Goal: Task Accomplishment & Management: Complete application form

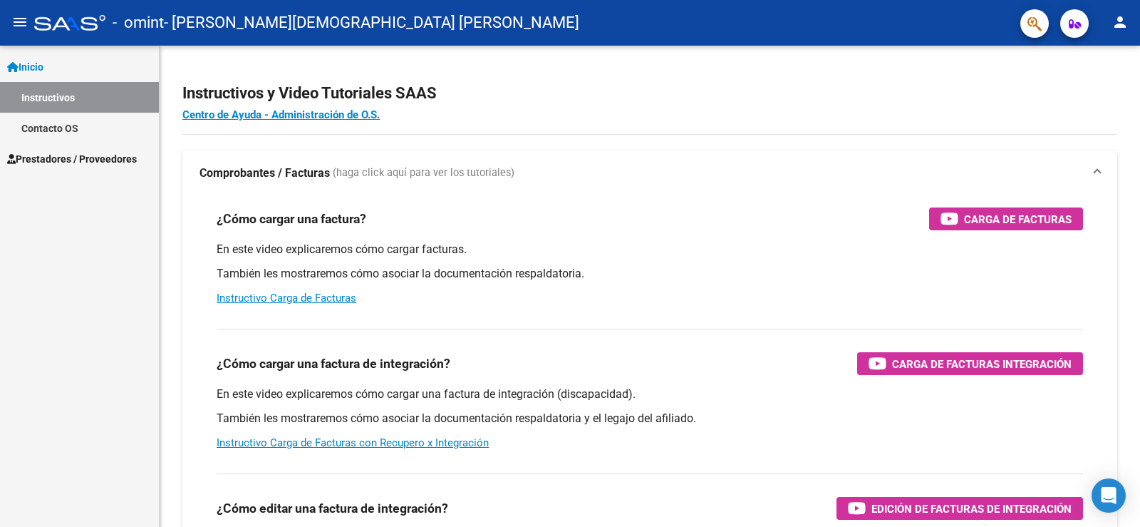
click at [113, 160] on span "Prestadores / Proveedores" at bounding box center [72, 159] width 130 height 16
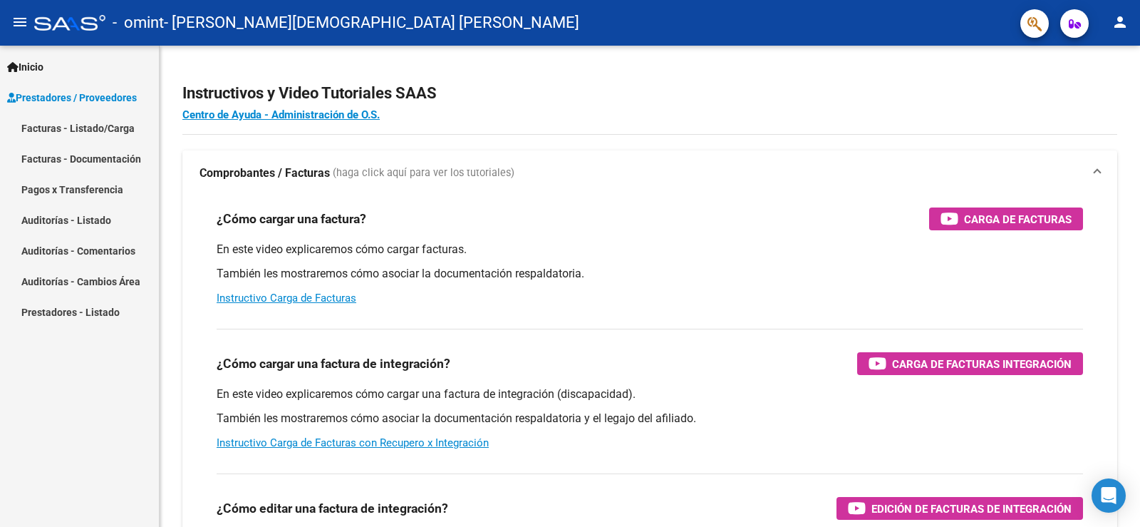
click at [114, 123] on link "Facturas - Listado/Carga" at bounding box center [79, 128] width 159 height 31
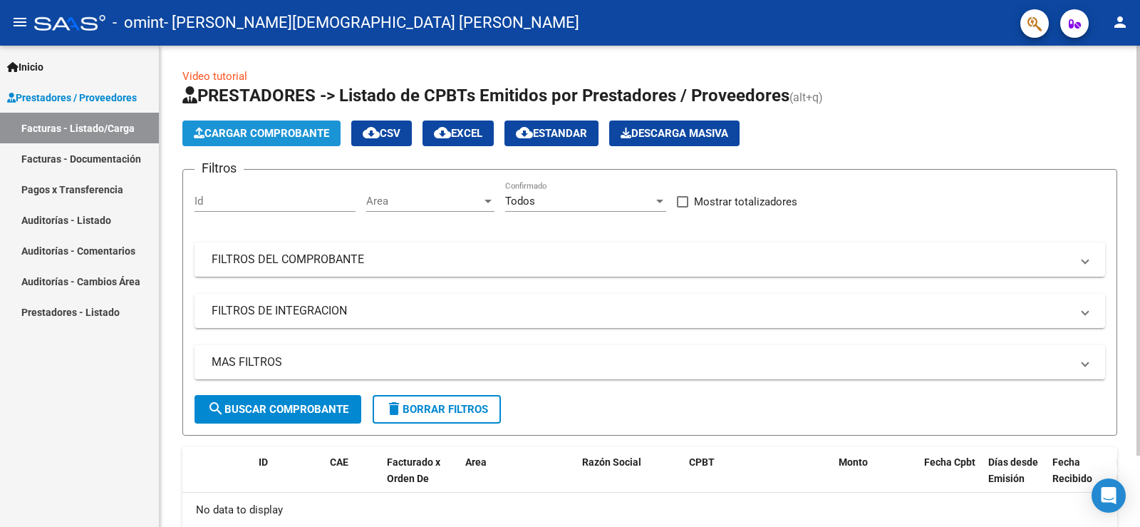
click at [276, 136] on span "Cargar Comprobante" at bounding box center [261, 133] width 135 height 13
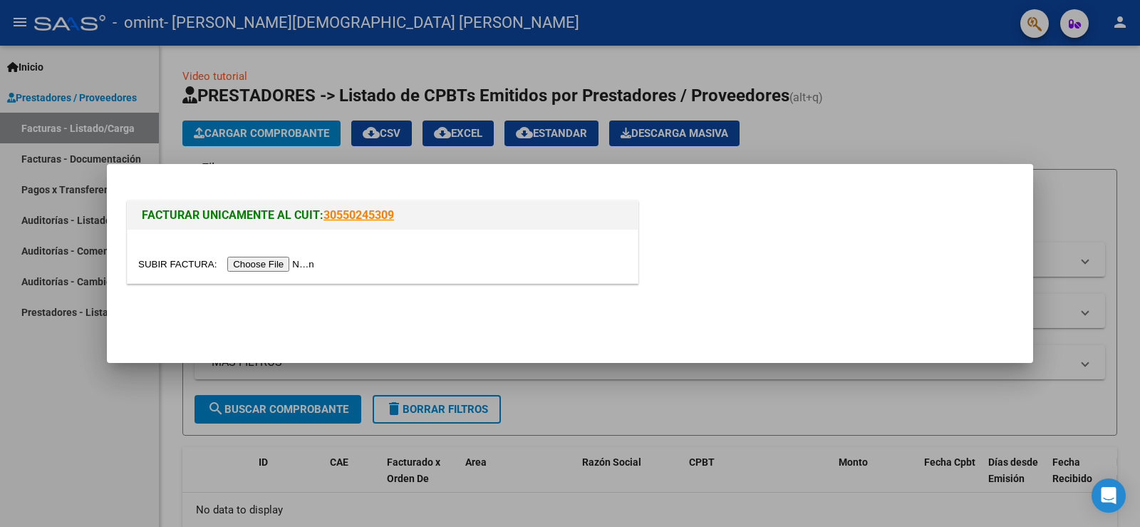
click at [275, 266] on input "file" at bounding box center [228, 264] width 180 height 15
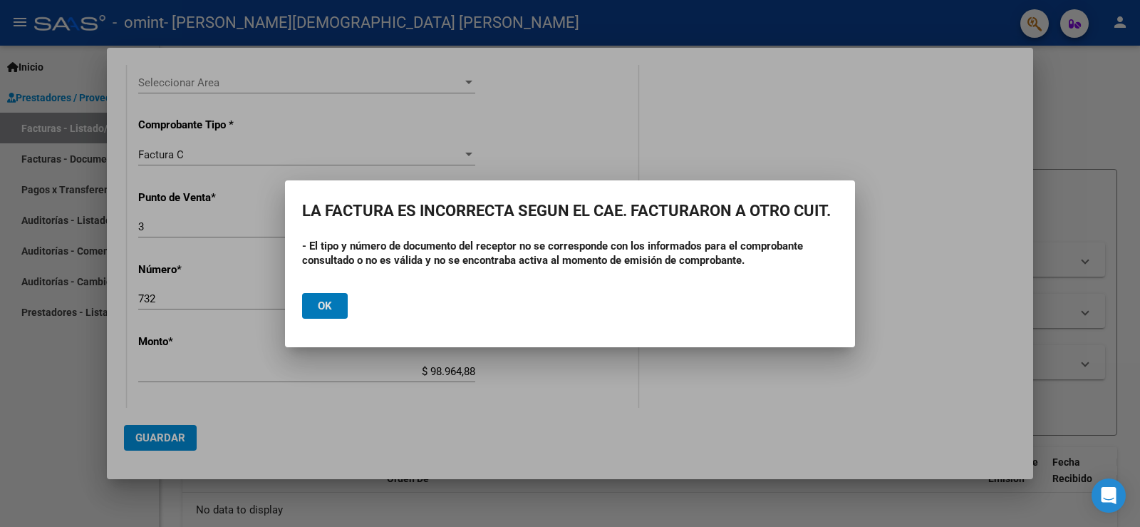
scroll to position [383, 0]
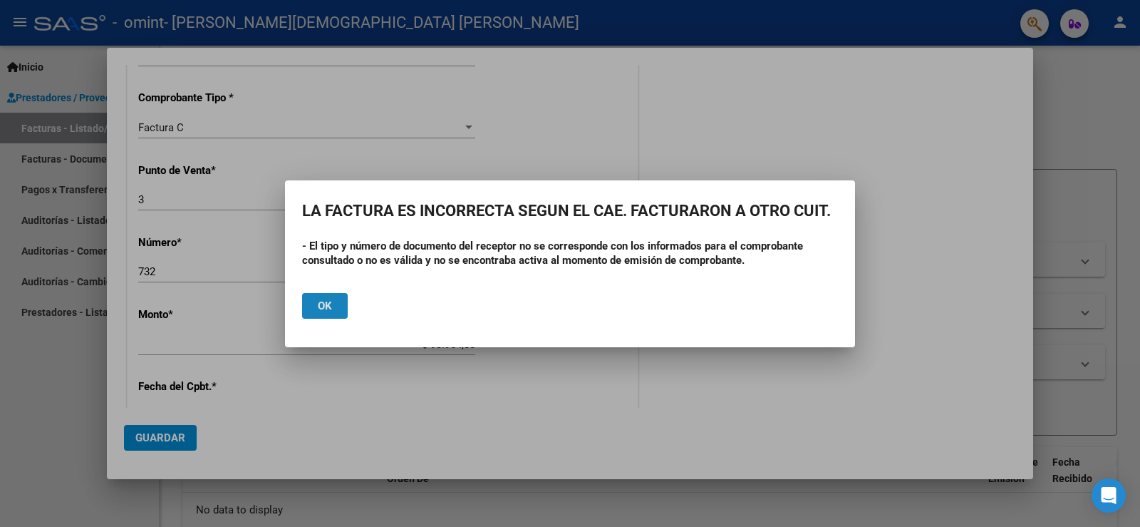
click at [332, 295] on button "Ok" at bounding box center [325, 306] width 46 height 26
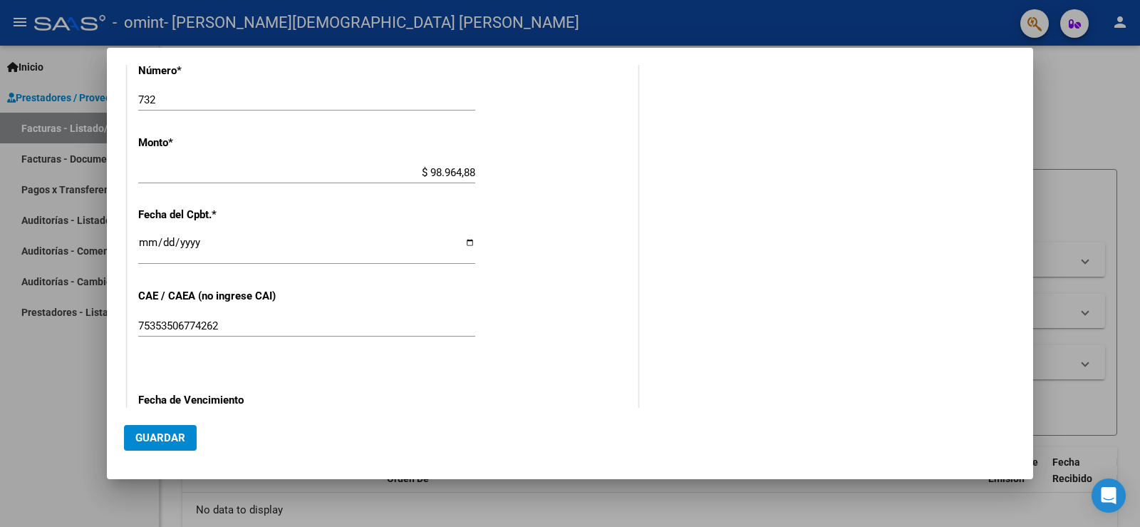
scroll to position [698, 0]
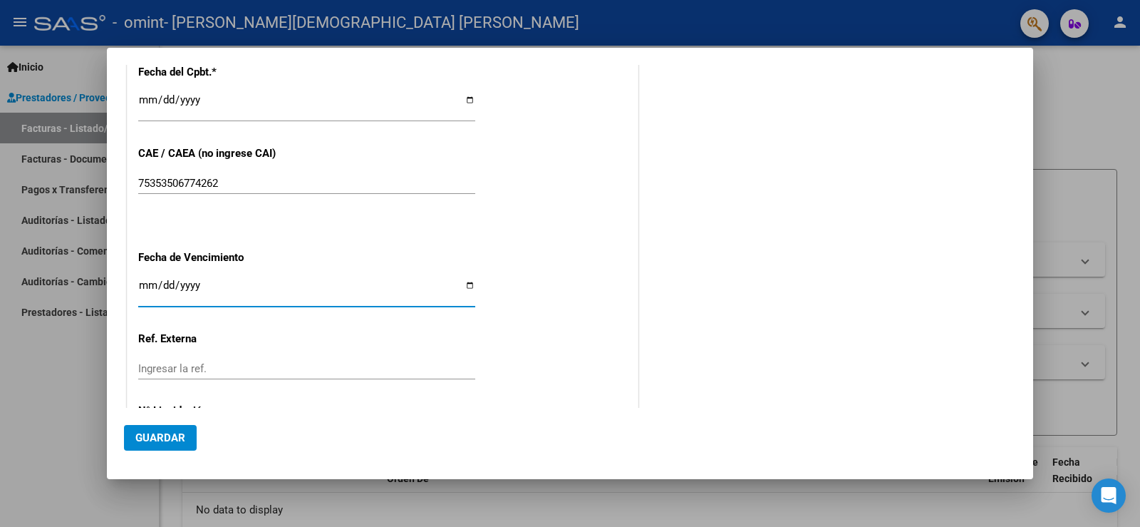
click at [145, 286] on input "Ingresar la fecha" at bounding box center [306, 290] width 337 height 23
type input "2025-09-10"
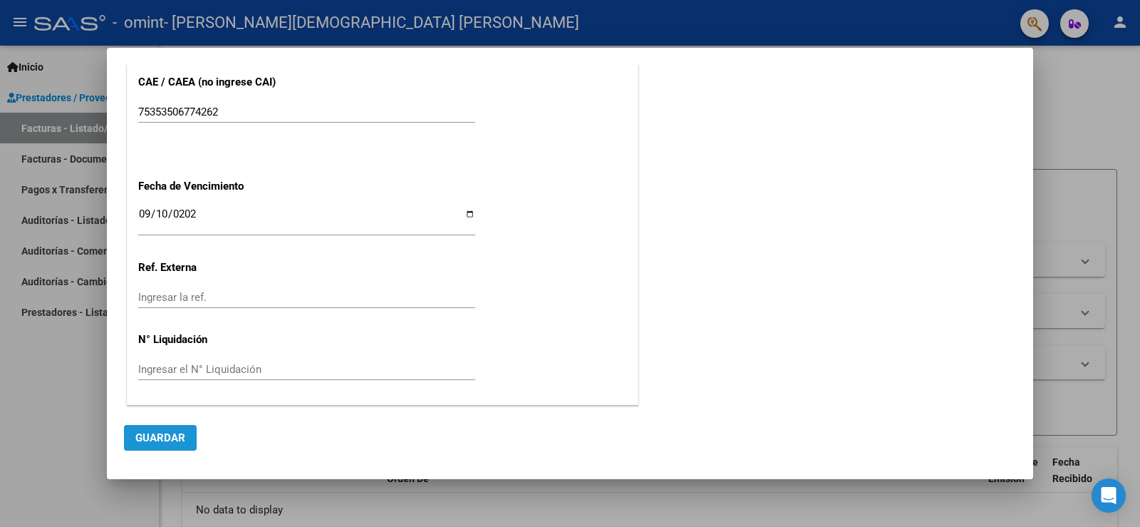
click at [170, 438] on span "Guardar" at bounding box center [160, 437] width 50 height 13
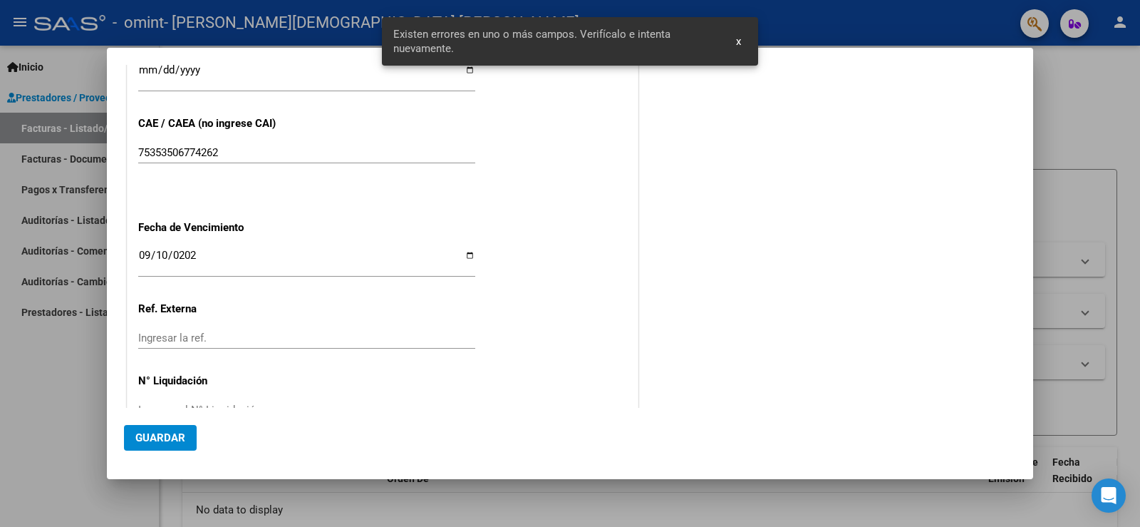
scroll to position [196, 0]
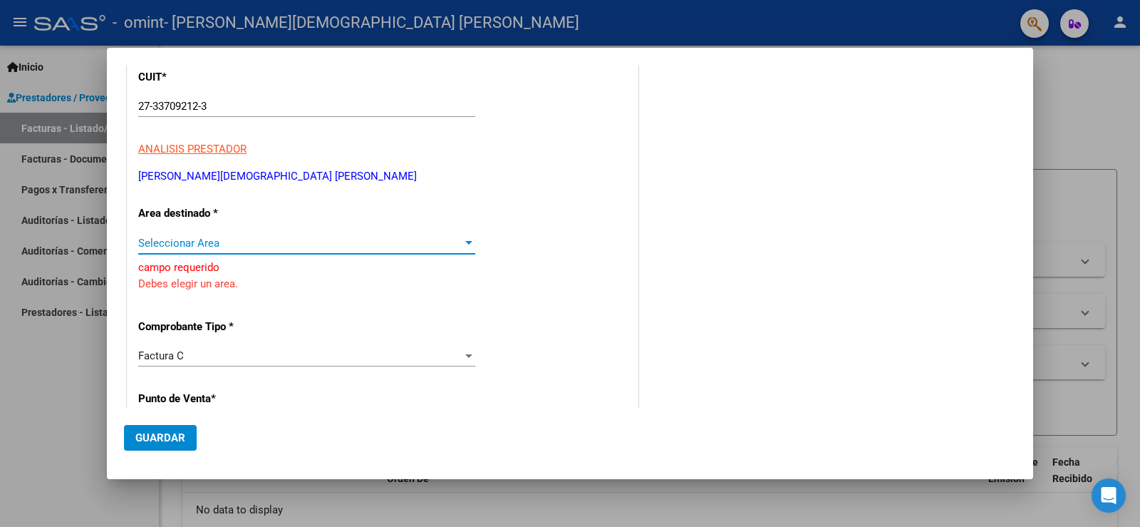
click at [209, 239] on span "Seleccionar Area" at bounding box center [300, 243] width 324 height 13
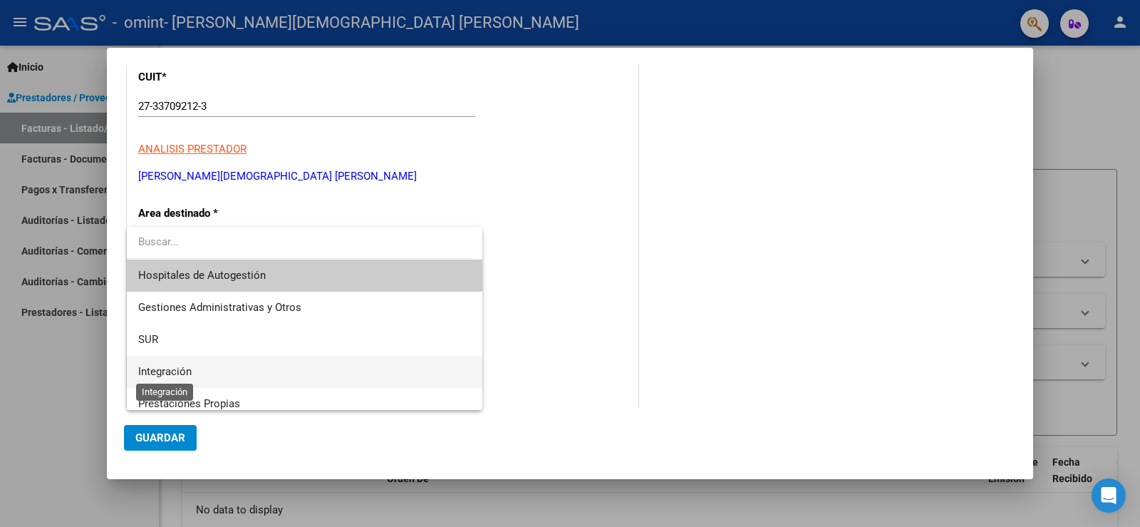
click at [172, 373] on span "Integración" at bounding box center [164, 371] width 53 height 13
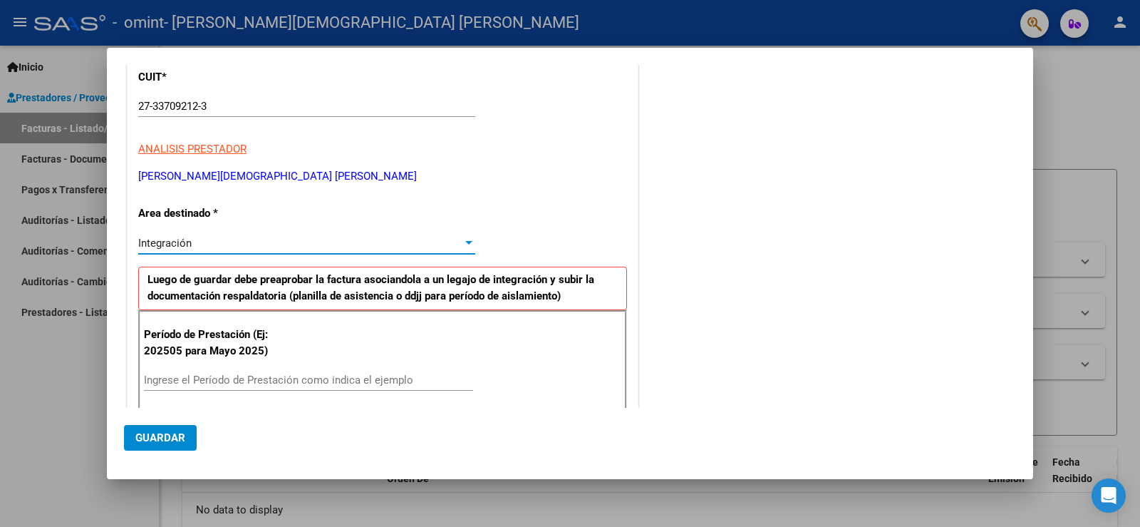
scroll to position [410, 0]
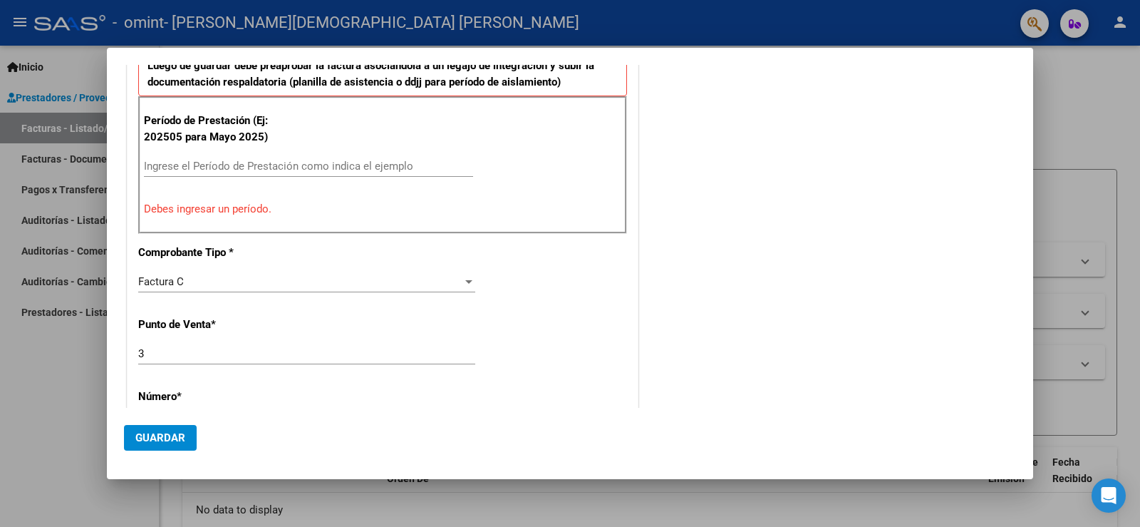
click at [247, 172] on input "Ingrese el Período de Prestación como indica el ejemplo" at bounding box center [308, 166] width 329 height 13
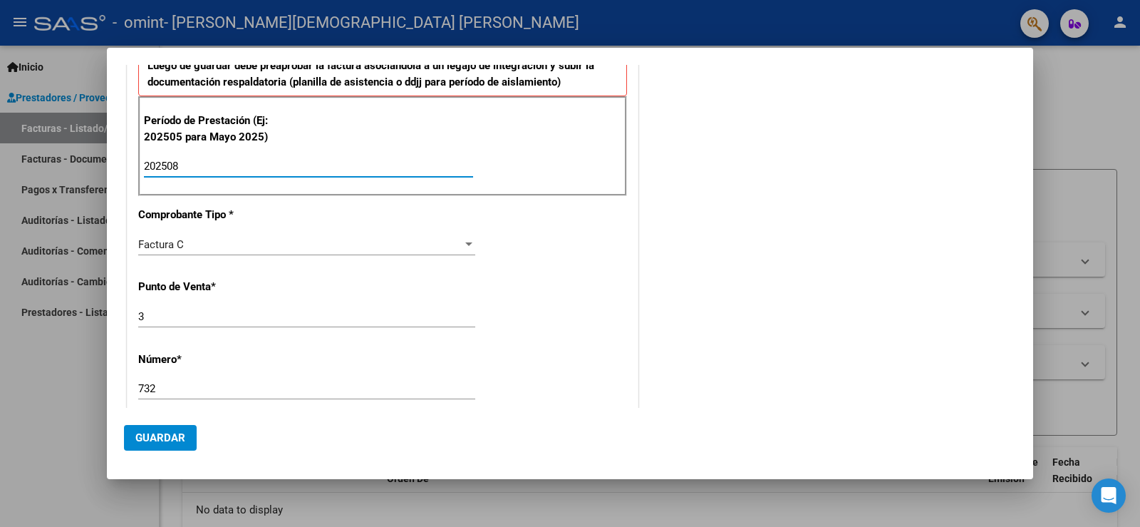
type input "202508"
click at [161, 435] on span "Guardar" at bounding box center [160, 437] width 50 height 13
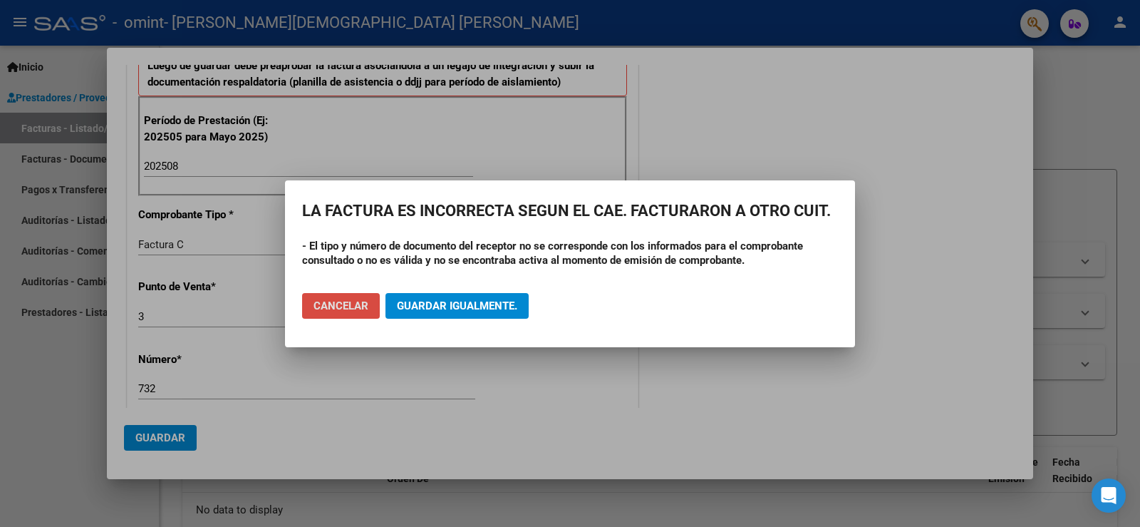
click at [339, 308] on span "Cancelar" at bounding box center [341, 305] width 55 height 13
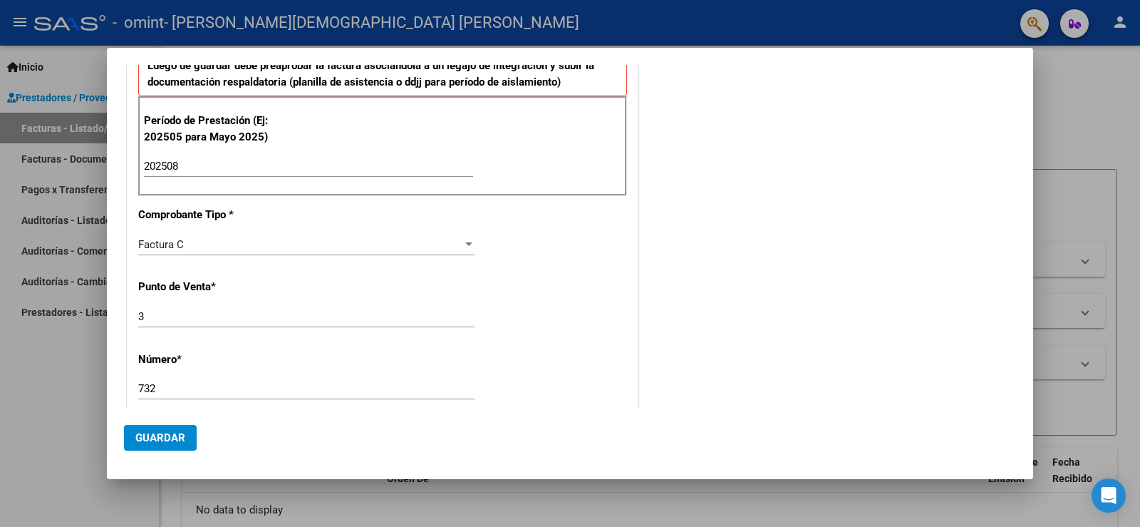
click at [56, 359] on div at bounding box center [570, 263] width 1140 height 527
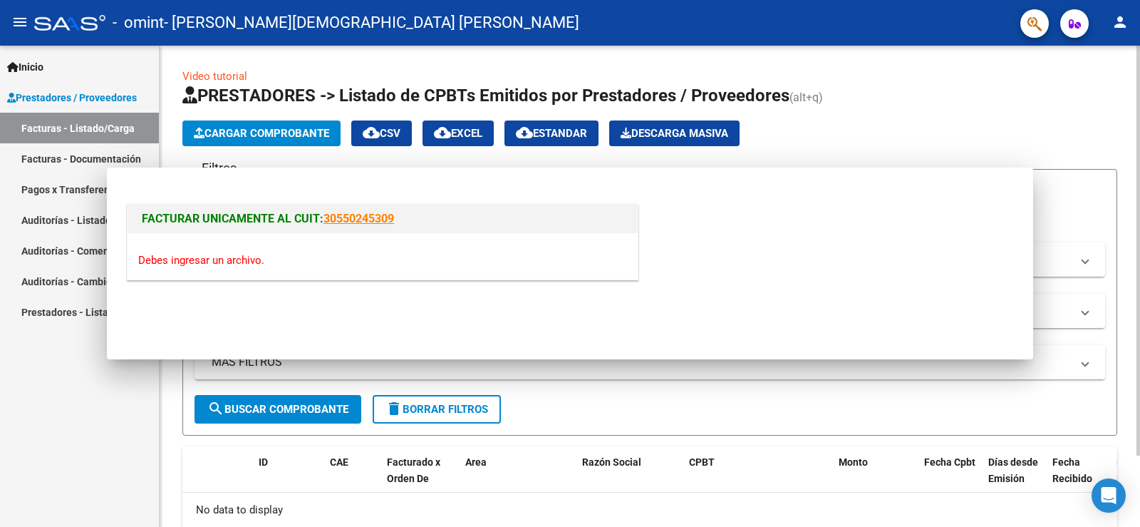
scroll to position [0, 0]
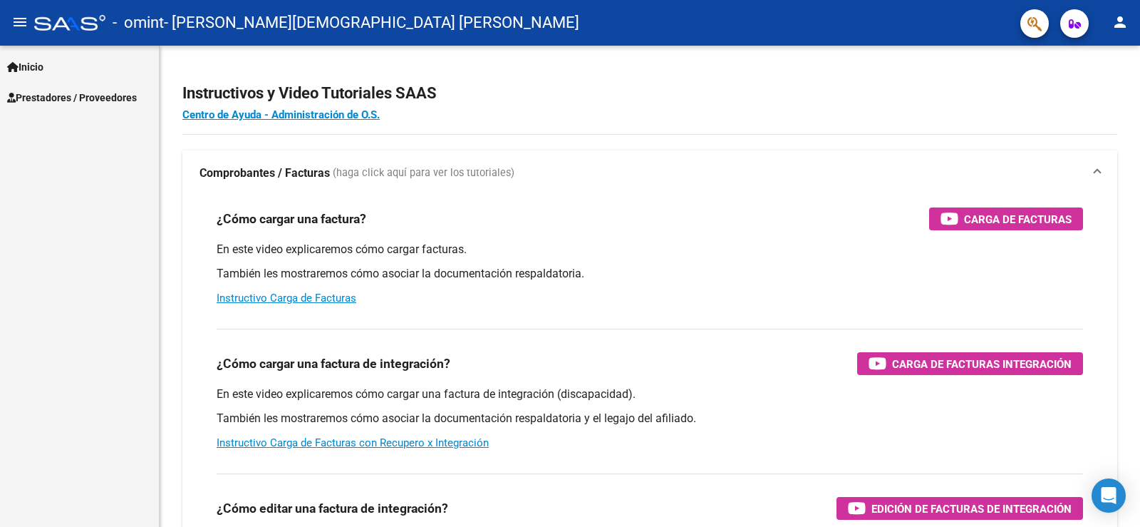
click at [77, 96] on span "Prestadores / Proveedores" at bounding box center [72, 98] width 130 height 16
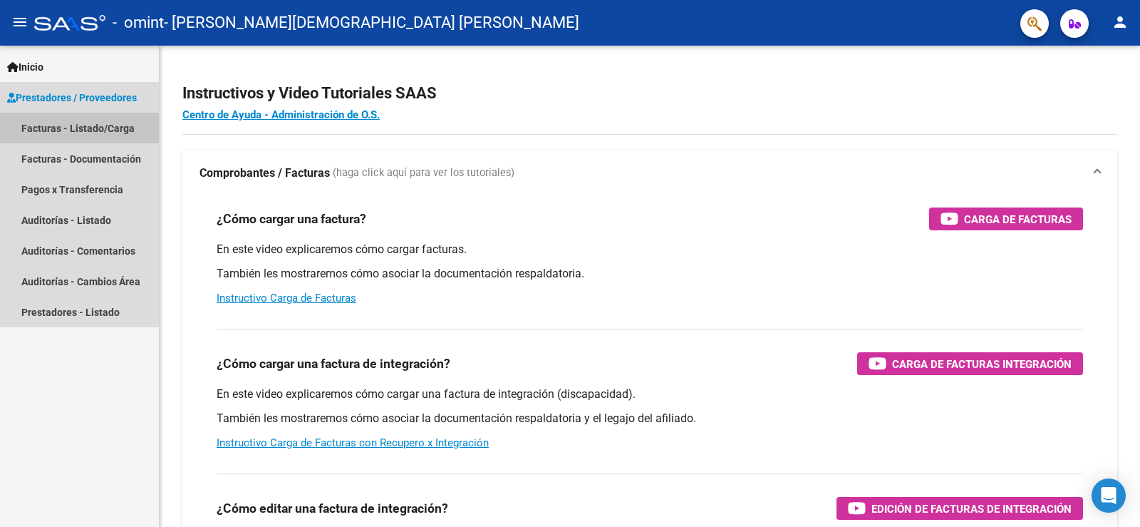
click at [100, 128] on link "Facturas - Listado/Carga" at bounding box center [79, 128] width 159 height 31
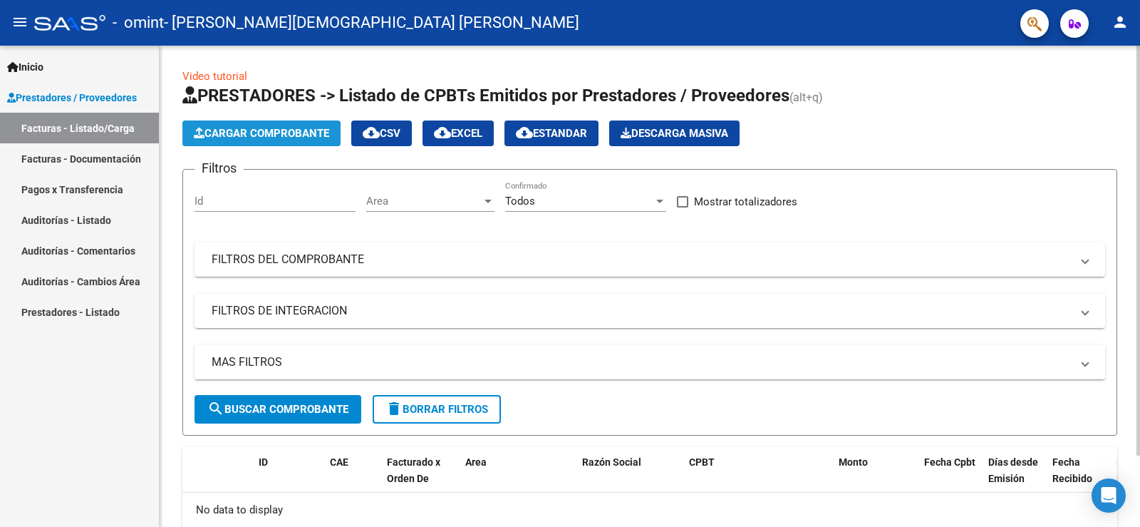
click at [268, 133] on span "Cargar Comprobante" at bounding box center [261, 133] width 135 height 13
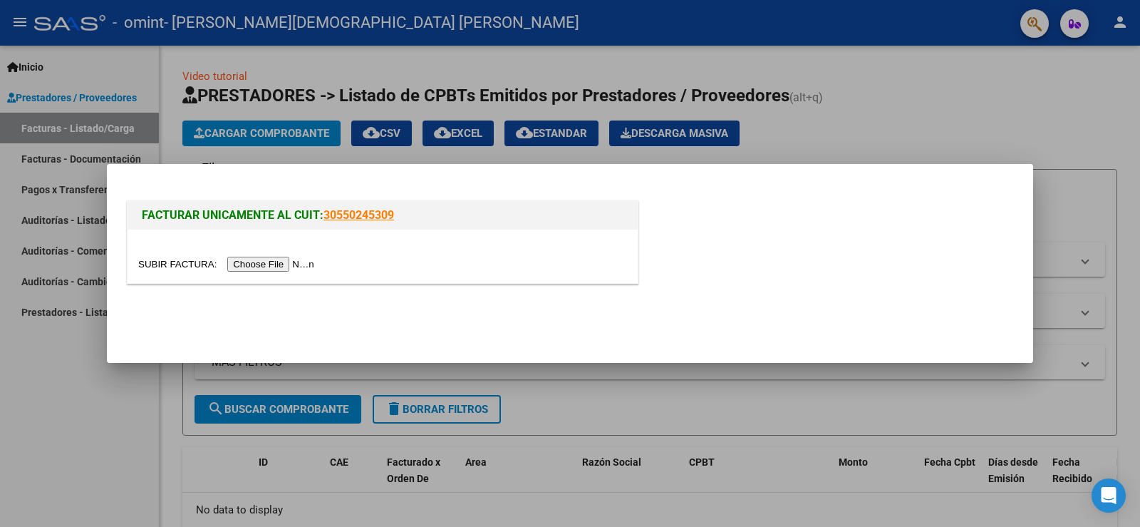
click at [298, 272] on div at bounding box center [383, 255] width 510 height 53
click at [289, 260] on input "file" at bounding box center [228, 264] width 180 height 15
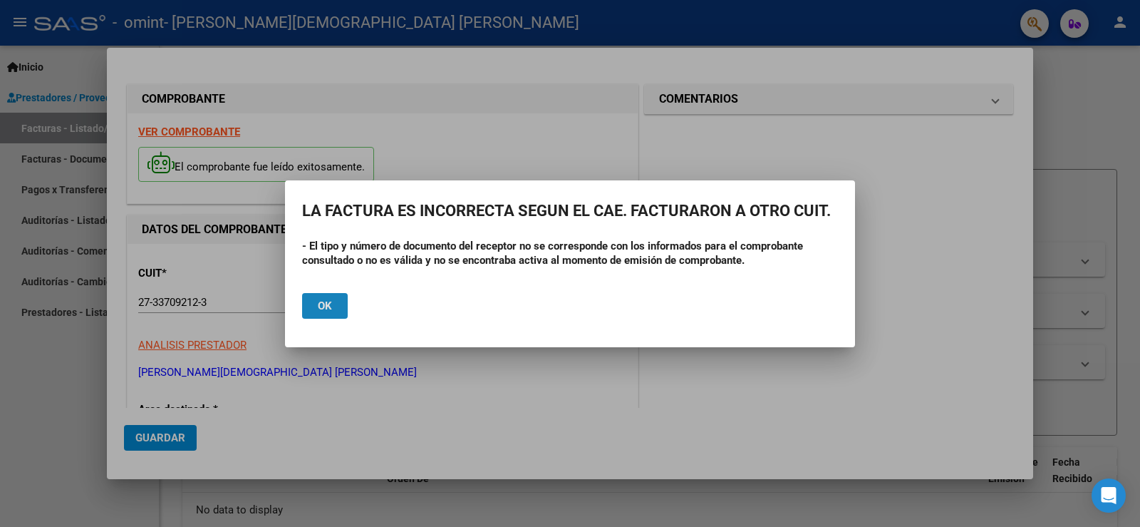
click at [326, 301] on span "Ok" at bounding box center [325, 305] width 14 height 13
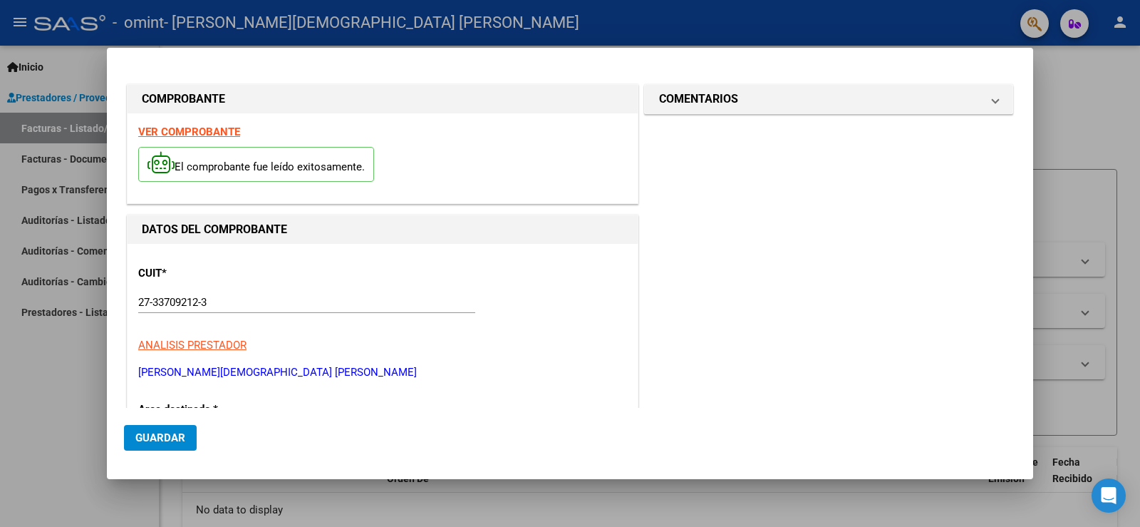
click at [38, 415] on div at bounding box center [570, 263] width 1140 height 527
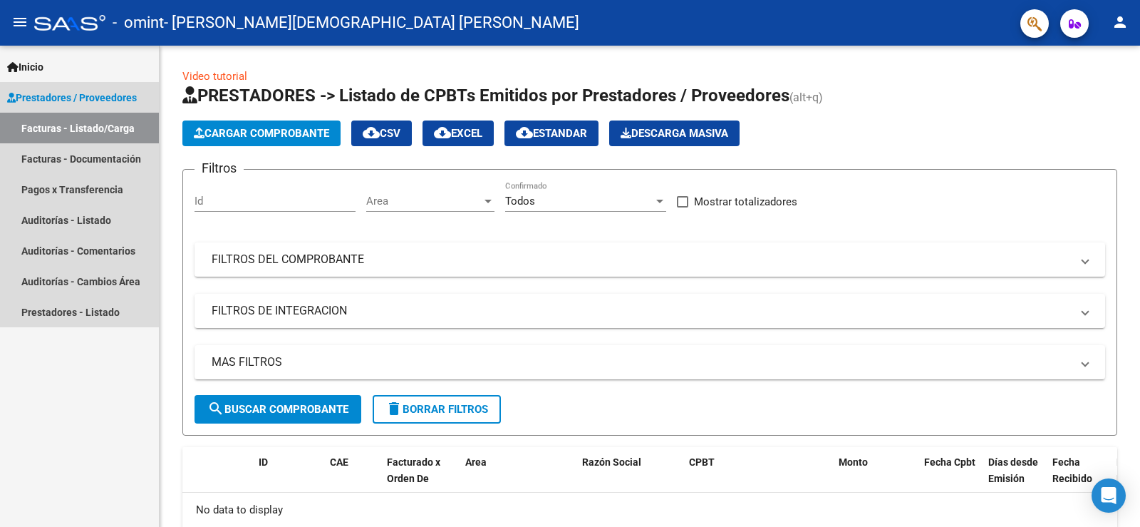
click at [110, 130] on link "Facturas - Listado/Carga" at bounding box center [79, 128] width 159 height 31
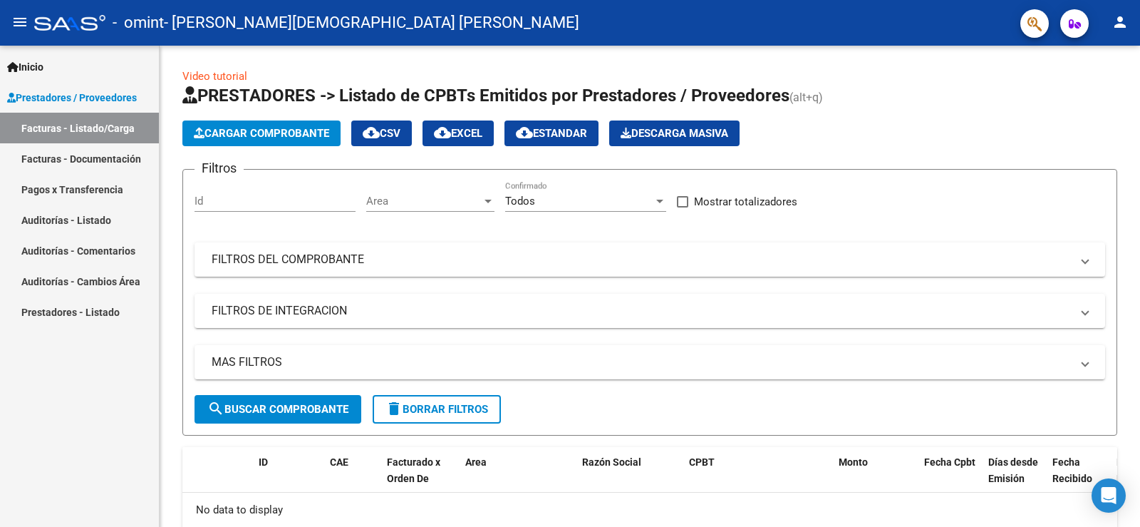
click at [110, 156] on link "Facturas - Documentación" at bounding box center [79, 158] width 159 height 31
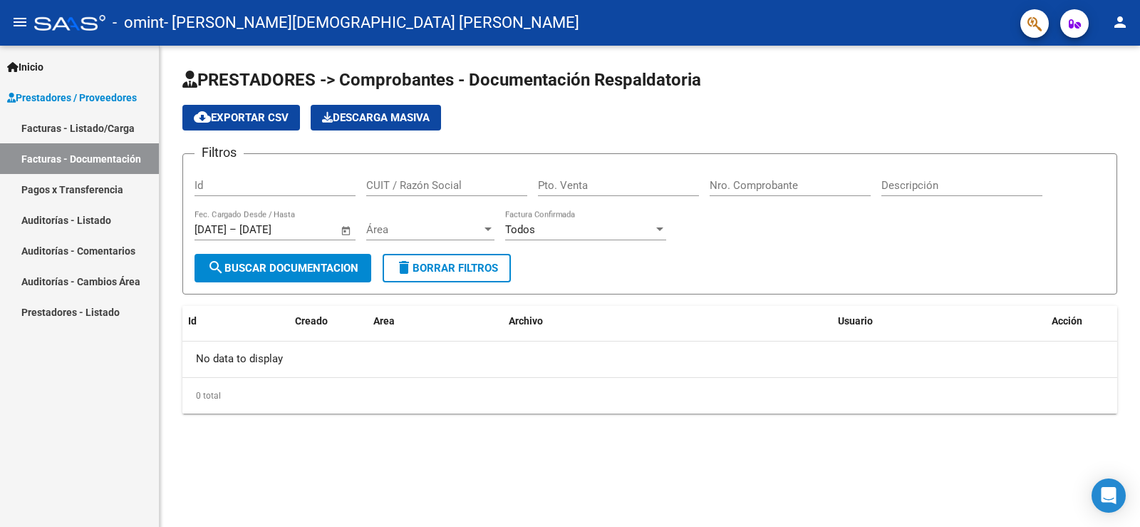
click at [108, 189] on link "Pagos x Transferencia" at bounding box center [79, 189] width 159 height 31
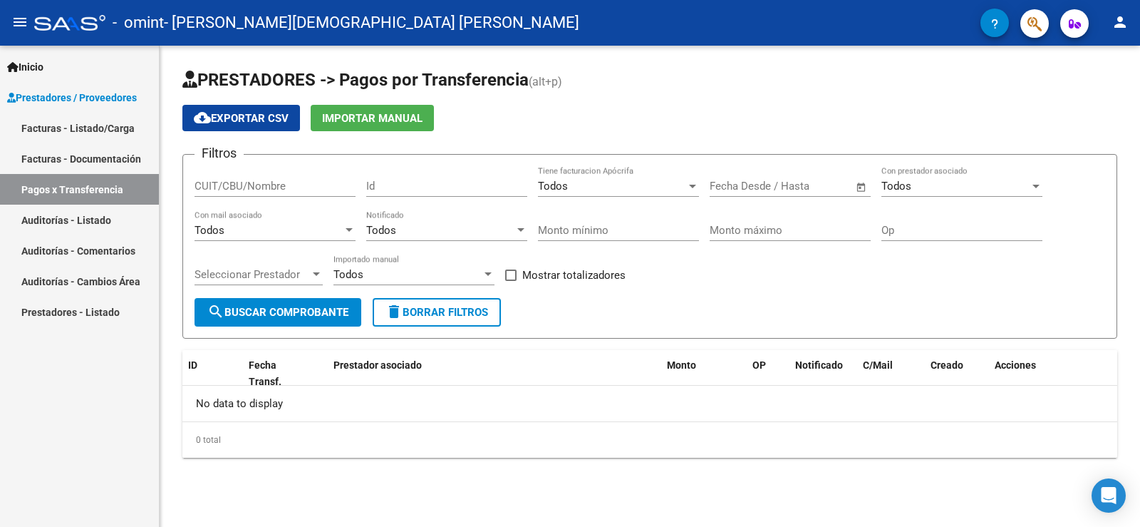
click at [380, 120] on span "Importar Manual" at bounding box center [372, 118] width 100 height 13
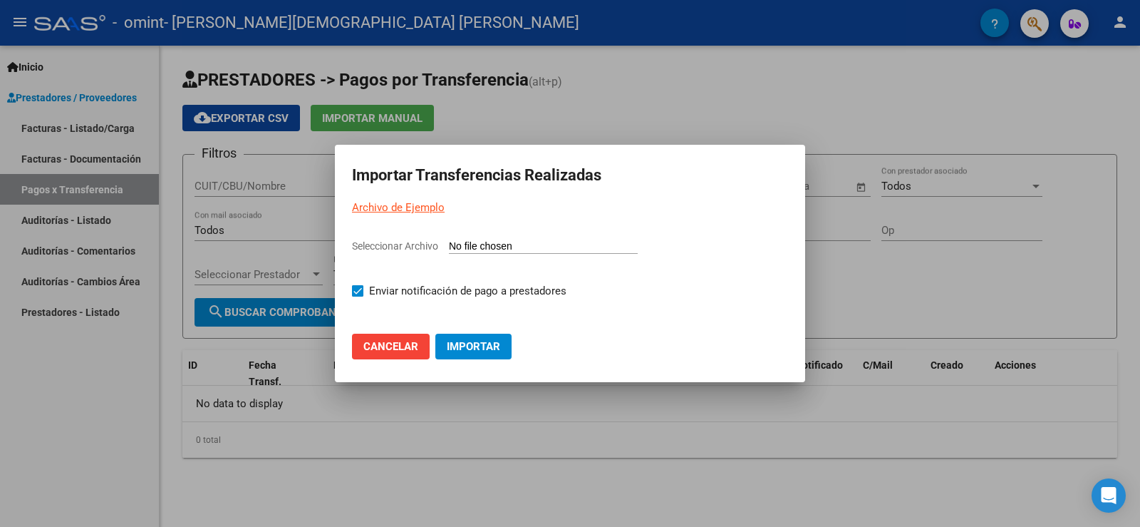
click at [54, 418] on div at bounding box center [570, 263] width 1140 height 527
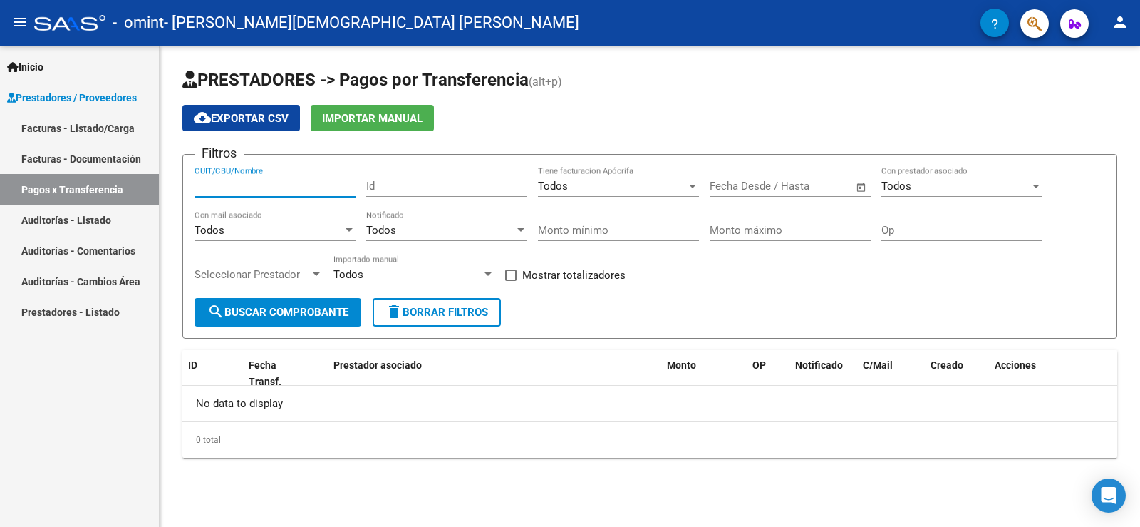
click at [301, 187] on input "CUIT/CBU/Nombre" at bounding box center [275, 186] width 161 height 13
type input "27337092123"
click at [664, 306] on form "Filtros 27337092123 CUIT/CBU/Nombre Id Todos Tiene facturacion Apócrifa Fecha i…" at bounding box center [649, 246] width 935 height 185
click at [804, 186] on input "text" at bounding box center [814, 186] width 69 height 13
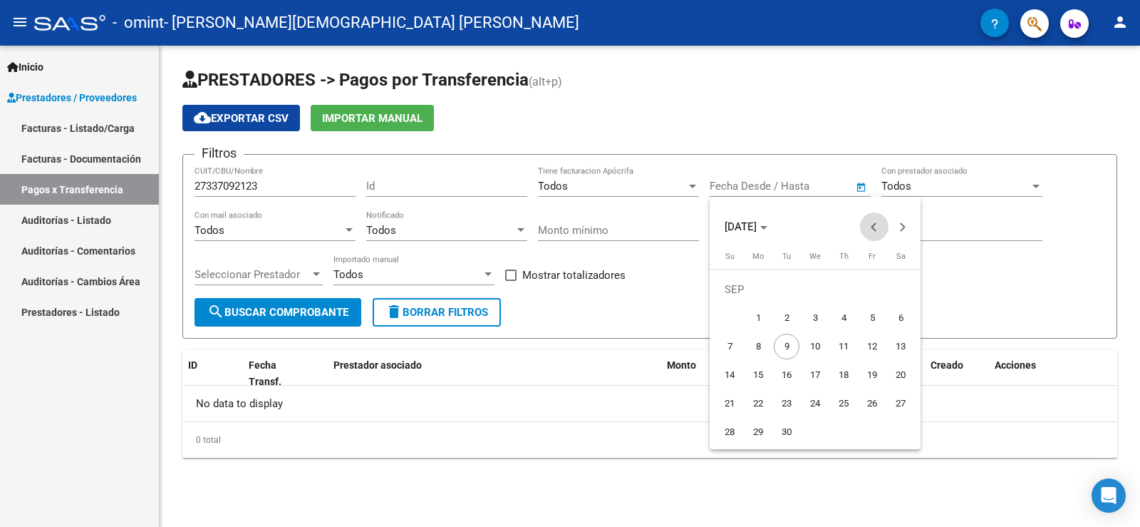
click at [870, 224] on span "Previous month" at bounding box center [874, 226] width 29 height 29
click at [843, 292] on span "1" at bounding box center [844, 289] width 26 height 26
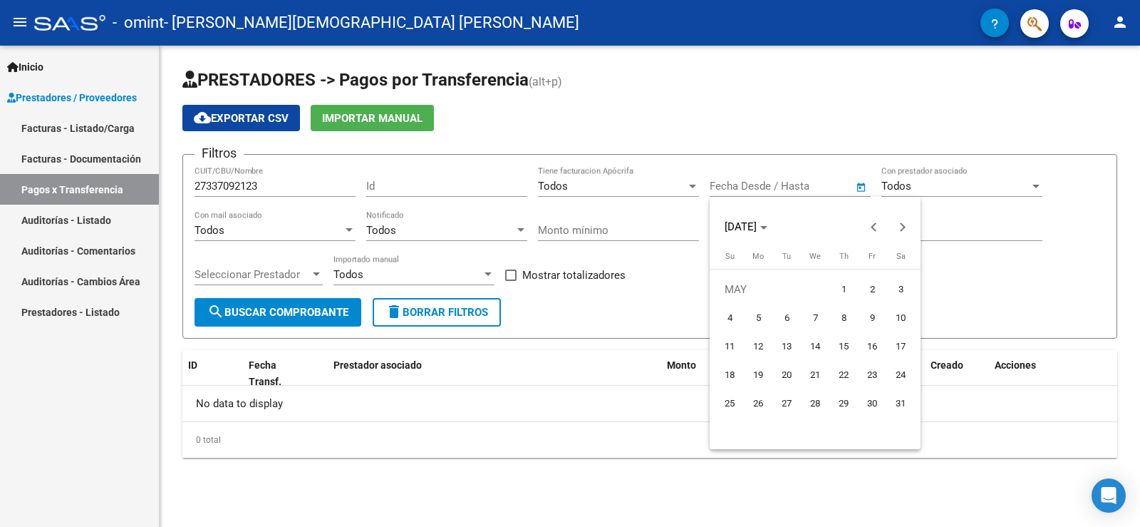
type input "[DATE]"
click at [902, 231] on span "Next month" at bounding box center [903, 226] width 29 height 29
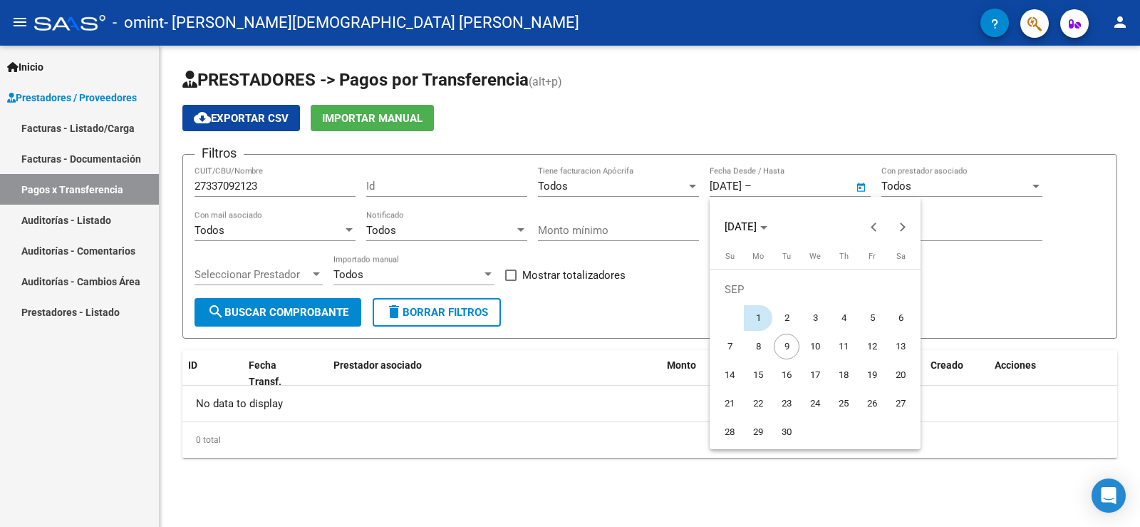
click at [753, 319] on span "1" at bounding box center [758, 318] width 26 height 26
type input "[DATE]"
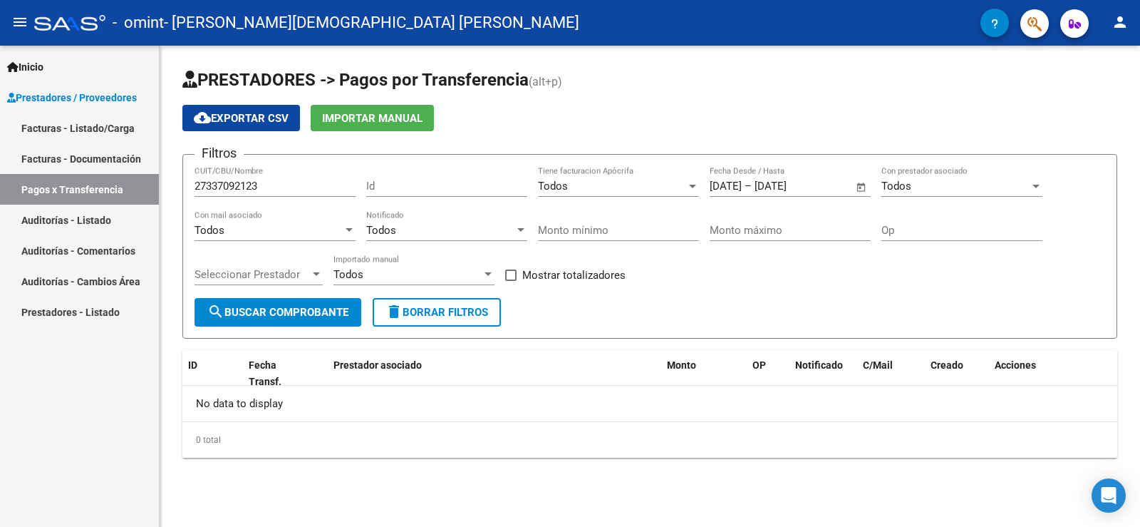
click at [948, 193] on div "Todos Con prestador asociado" at bounding box center [961, 181] width 161 height 31
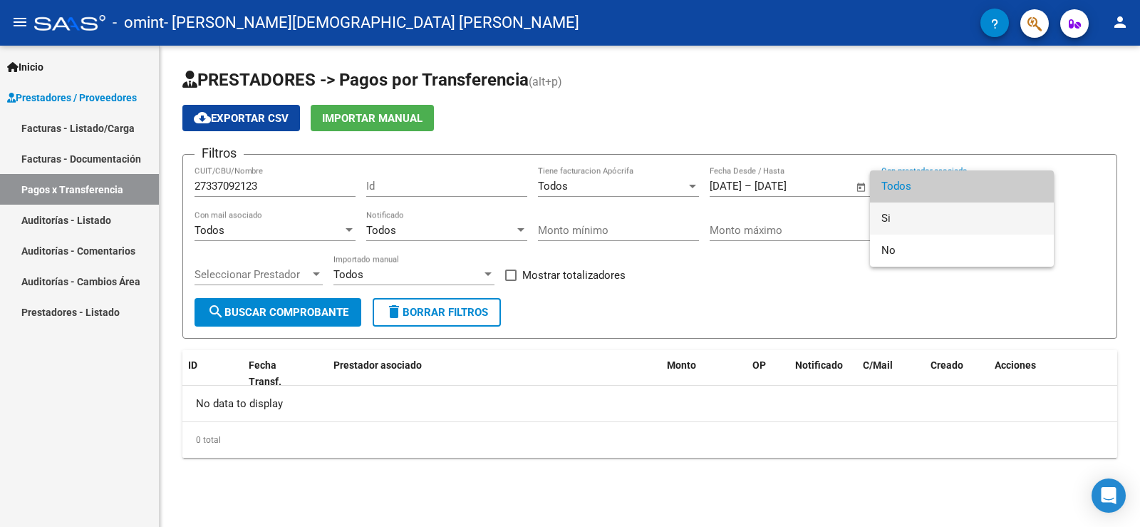
click at [886, 216] on span "Si" at bounding box center [961, 218] width 161 height 32
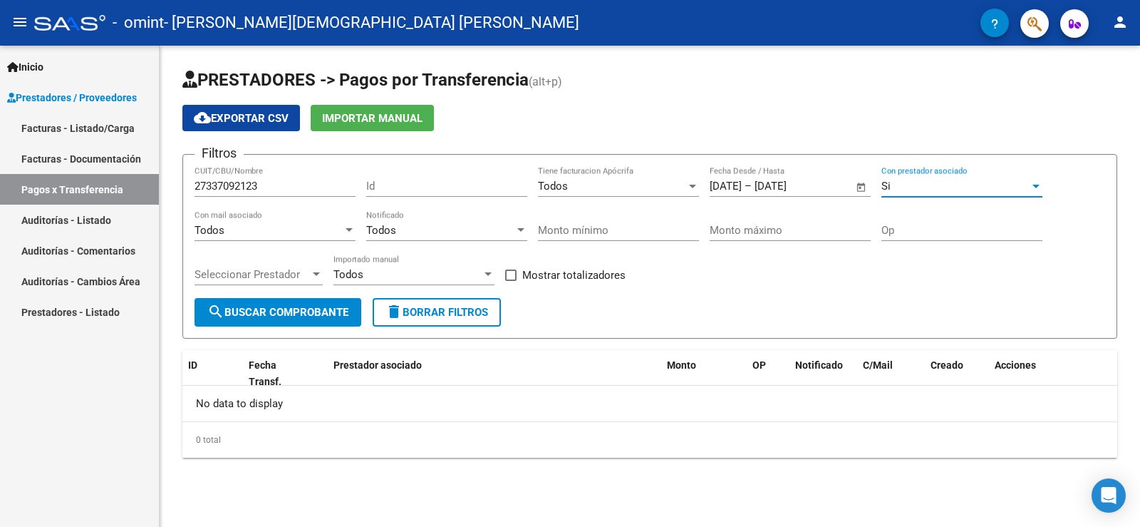
click at [311, 313] on span "search Buscar Comprobante" at bounding box center [277, 312] width 141 height 13
click at [249, 120] on span "cloud_download Exportar CSV" at bounding box center [241, 118] width 95 height 13
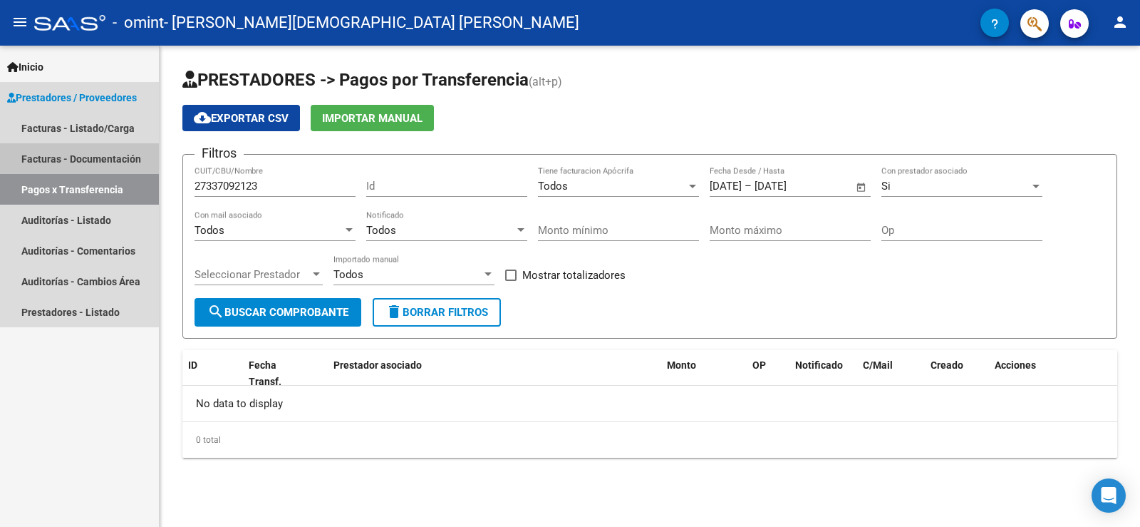
click at [121, 160] on link "Facturas - Documentación" at bounding box center [79, 158] width 159 height 31
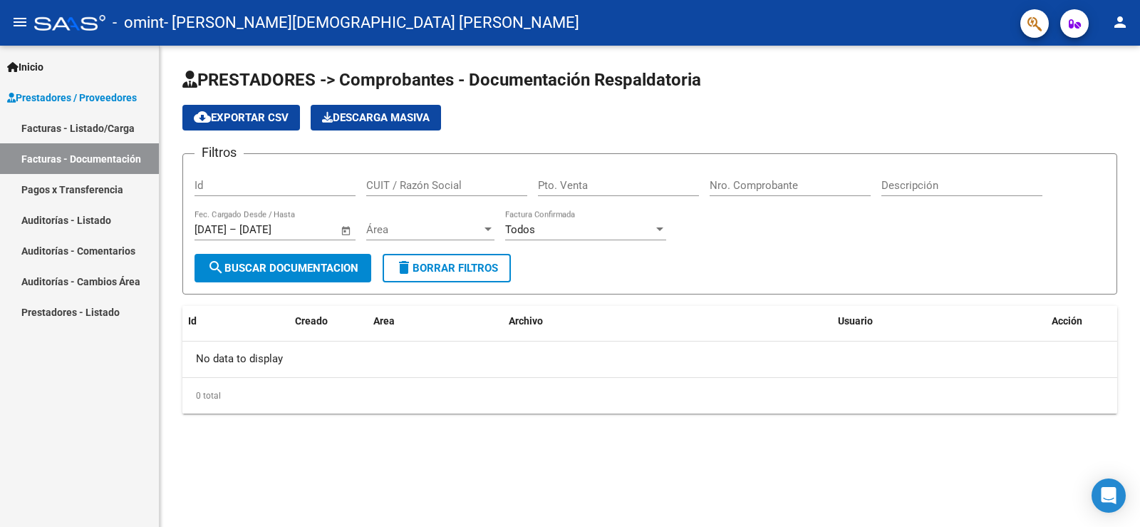
click at [344, 229] on span "Open calendar" at bounding box center [346, 230] width 34 height 34
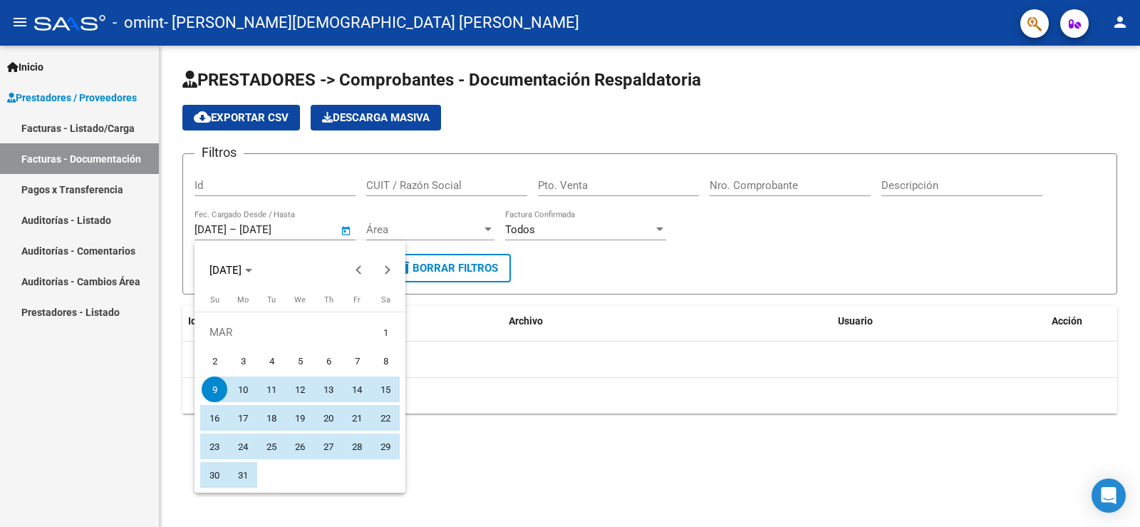
click at [380, 332] on span "1" at bounding box center [386, 332] width 26 height 26
type input "[DATE]"
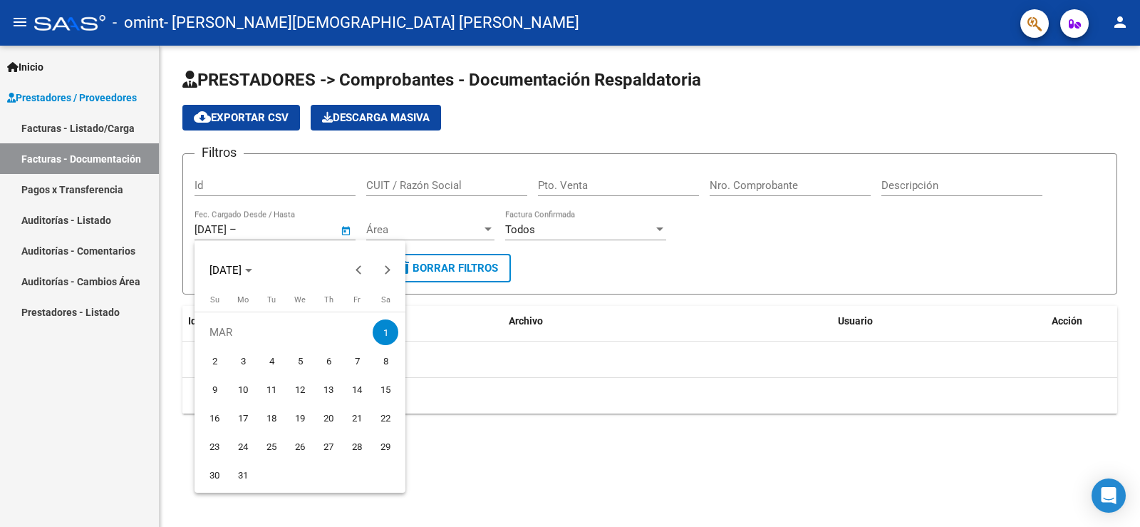
click at [281, 231] on div at bounding box center [570, 263] width 1140 height 527
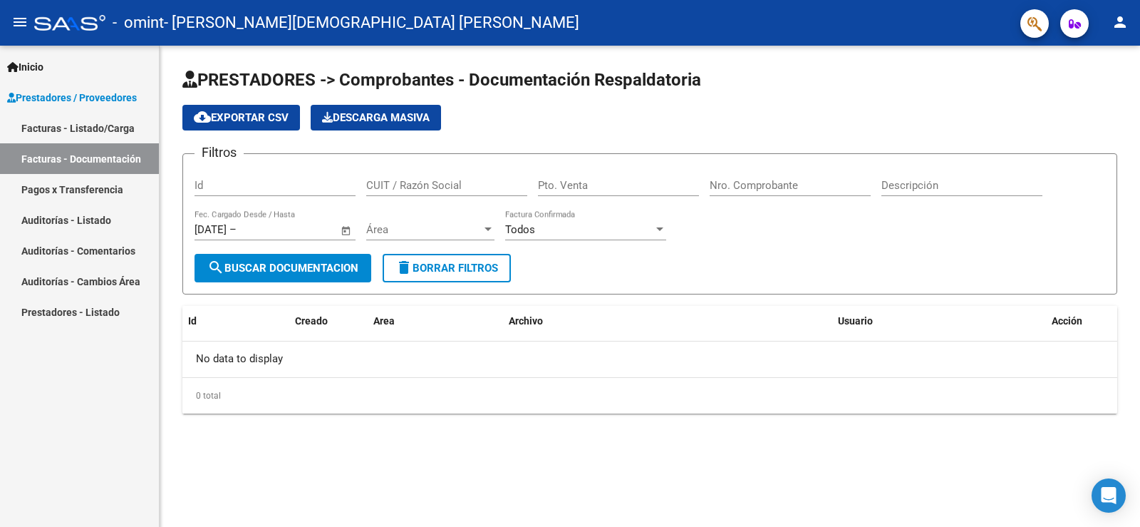
click at [289, 232] on input "text" at bounding box center [273, 229] width 69 height 13
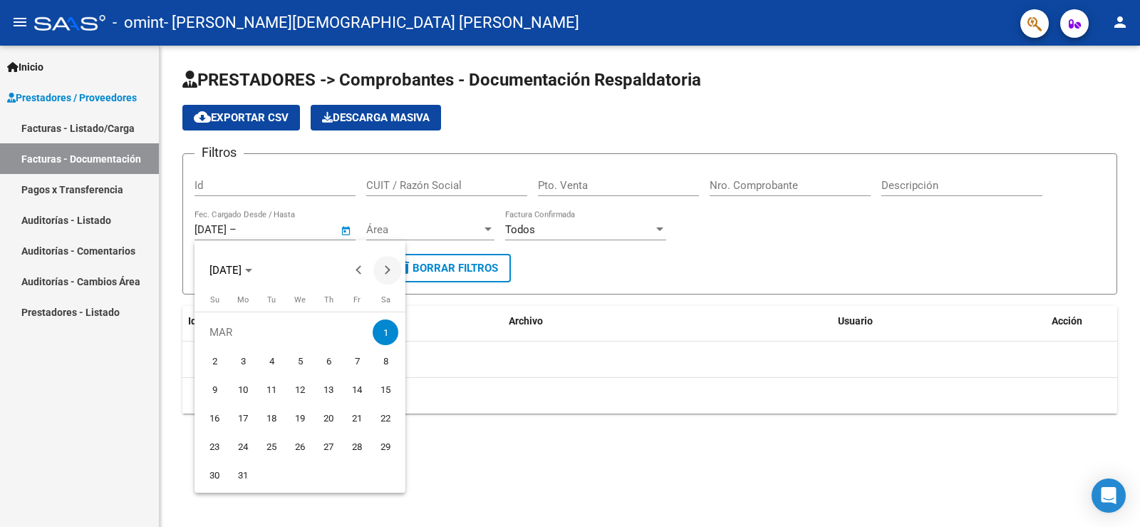
click at [383, 273] on span "Next month" at bounding box center [387, 270] width 29 height 29
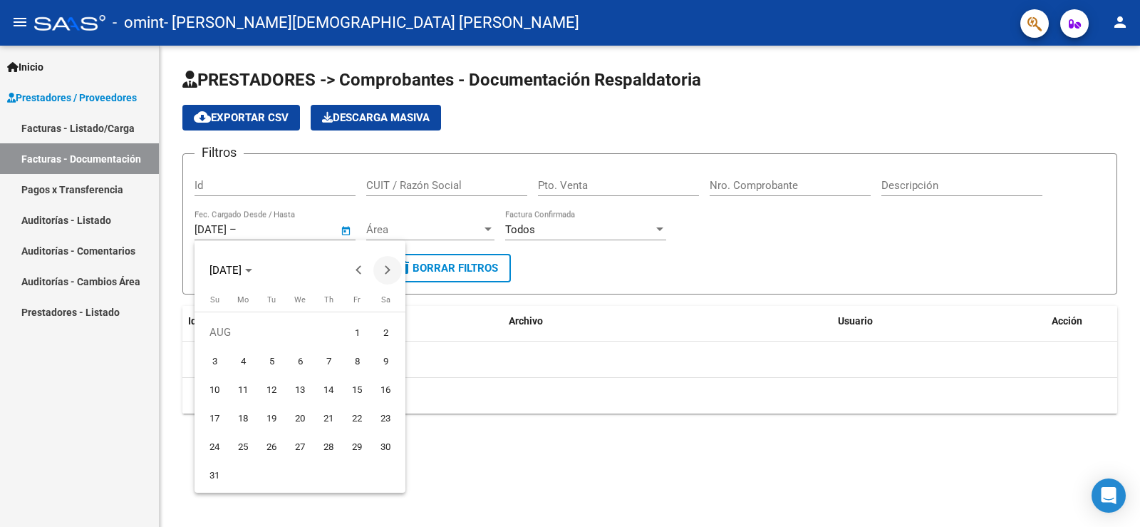
click at [383, 273] on span "Next month" at bounding box center [387, 270] width 29 height 29
click at [356, 266] on span "Previous month" at bounding box center [359, 270] width 29 height 29
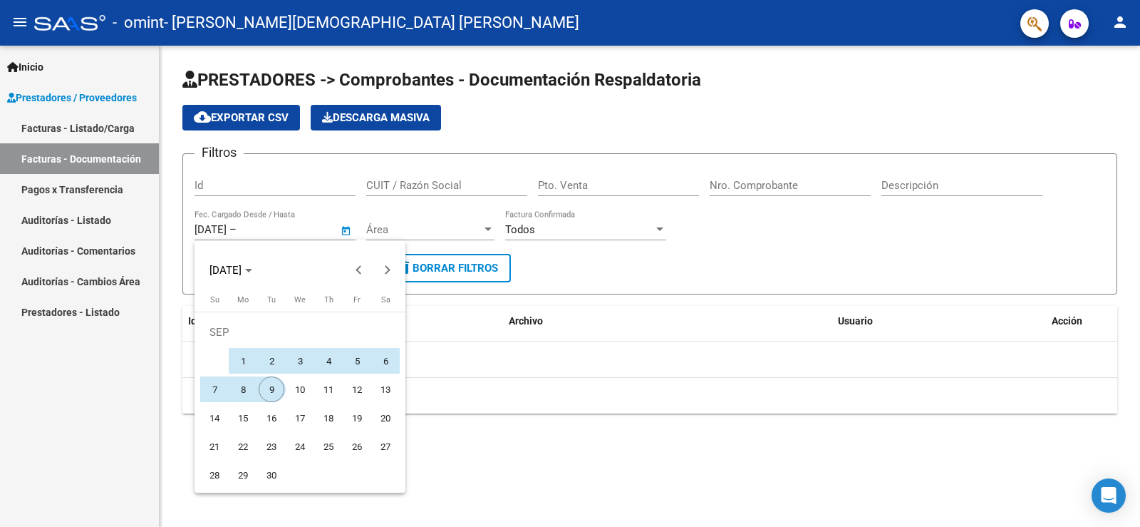
click at [269, 389] on span "9" at bounding box center [272, 389] width 26 height 26
type input "[DATE]"
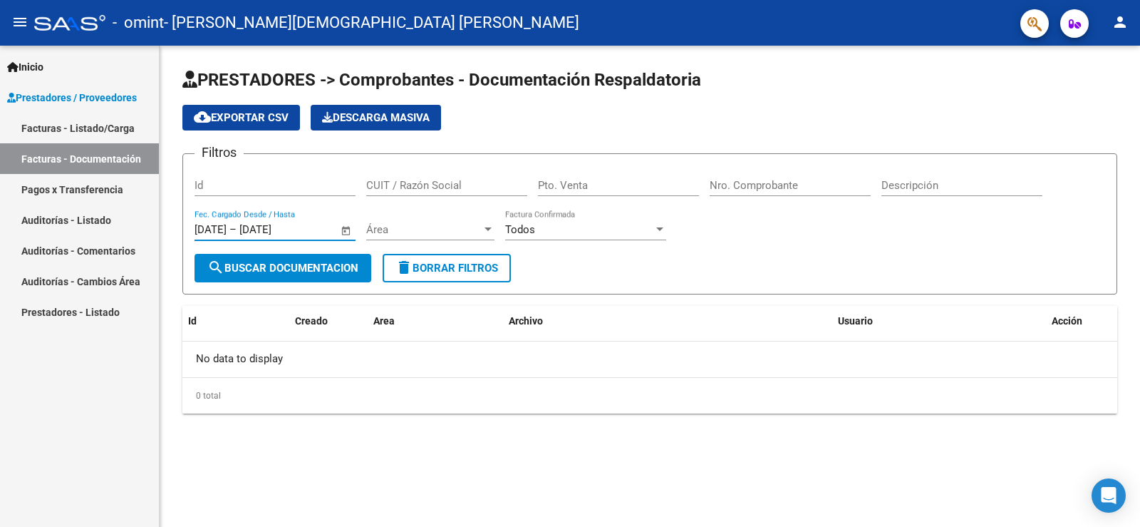
click at [318, 267] on span "search Buscar Documentacion" at bounding box center [282, 267] width 151 height 13
click at [418, 185] on input "CUIT / Razón Social" at bounding box center [446, 185] width 161 height 13
type input "2"
type input "30707242678"
click at [317, 262] on span "search Buscar Documentacion" at bounding box center [282, 267] width 151 height 13
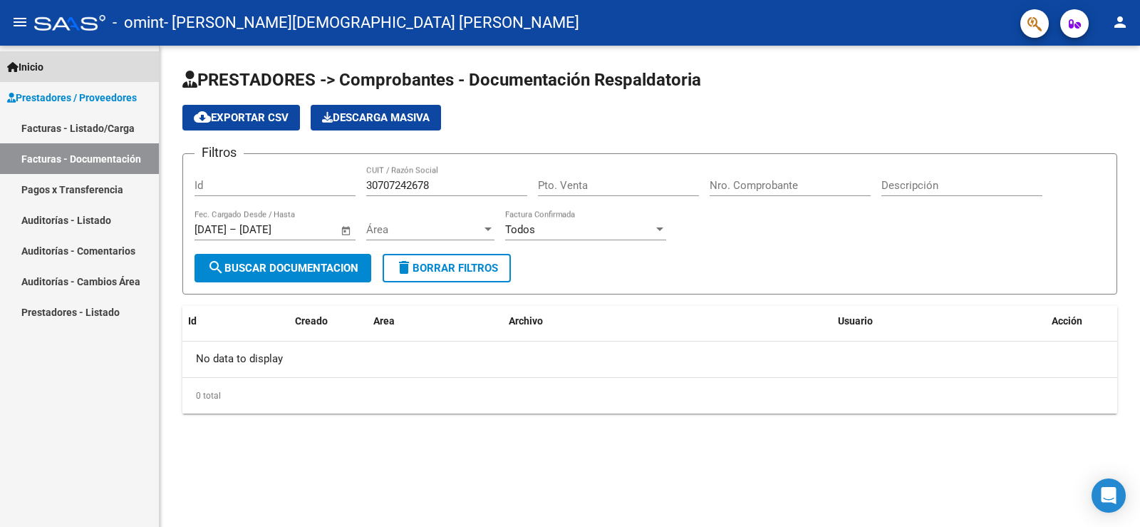
click at [40, 66] on span "Inicio" at bounding box center [25, 67] width 36 height 16
